Goal: Check status: Check status

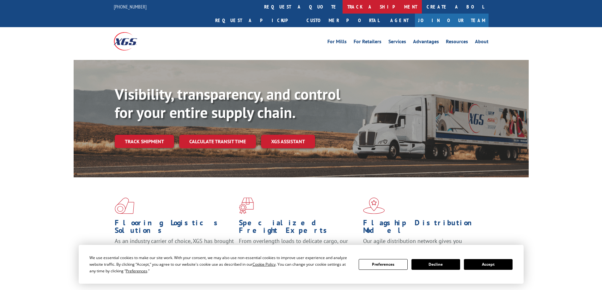
click at [342, 8] on link "track a shipment" at bounding box center [381, 7] width 79 height 14
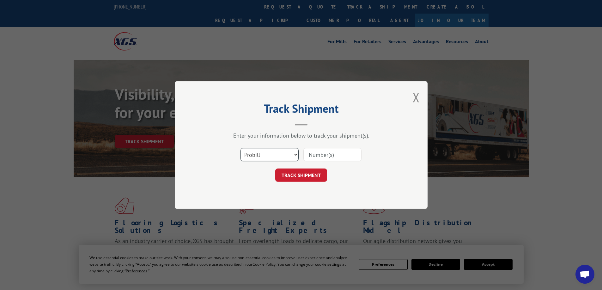
drag, startPoint x: 292, startPoint y: 153, endPoint x: 290, endPoint y: 156, distance: 3.6
click at [292, 153] on select "Select category... Probill BOL PO" at bounding box center [269, 154] width 58 height 13
select select "po"
click at [240, 148] on select "Select category... Probill BOL PO" at bounding box center [269, 154] width 58 height 13
click at [321, 155] on input at bounding box center [332, 154] width 58 height 13
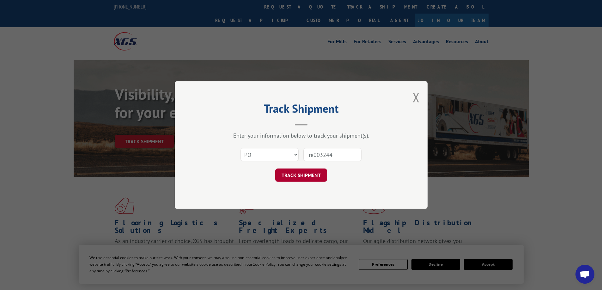
type input "re003244"
click at [317, 175] on button "TRACK SHIPMENT" at bounding box center [301, 175] width 52 height 13
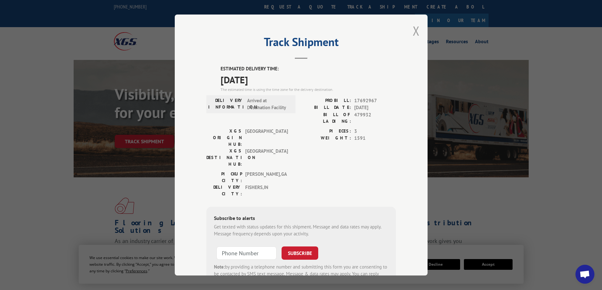
click at [414, 30] on button "Close modal" at bounding box center [415, 30] width 7 height 17
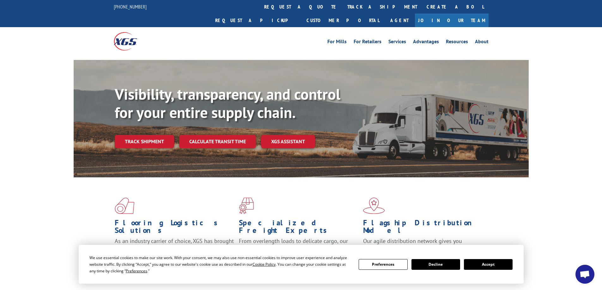
click at [48, 7] on div "[PHONE_NUMBER] request a quote track a shipment Create a BOL Request a pickup C…" at bounding box center [301, 13] width 602 height 27
